Goal: Use online tool/utility: Use online tool/utility

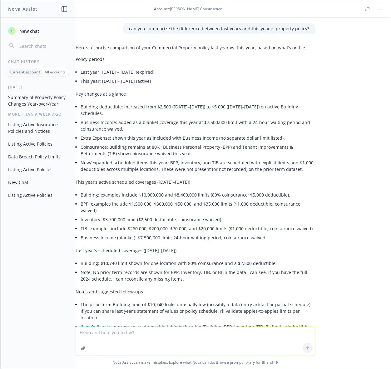
scroll to position [88, 0]
